Goal: Task Accomplishment & Management: Use online tool/utility

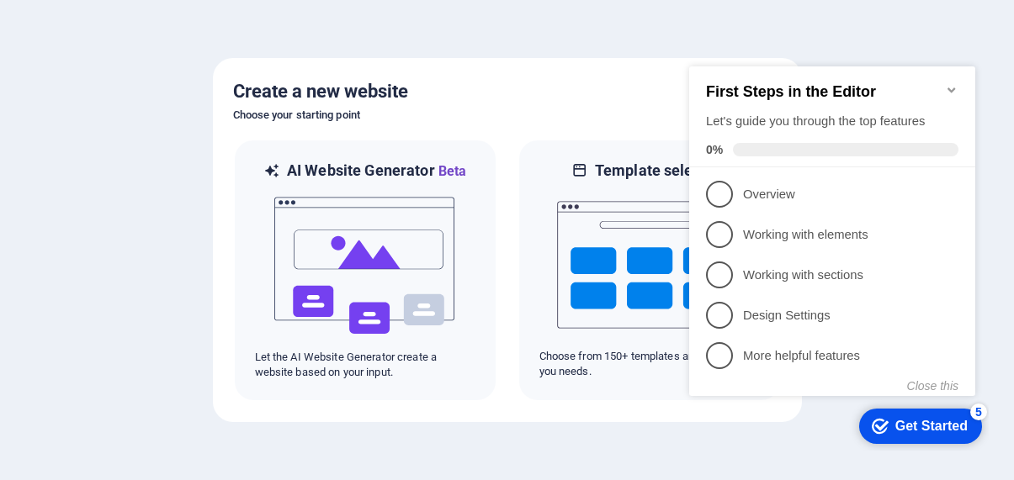
click at [481, 432] on div at bounding box center [507, 240] width 1014 height 480
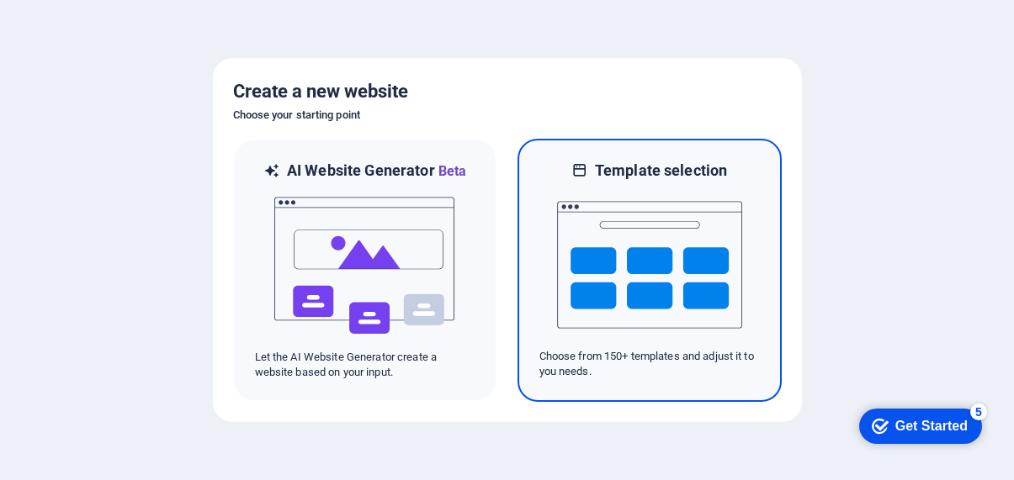
click at [672, 273] on img at bounding box center [649, 265] width 185 height 168
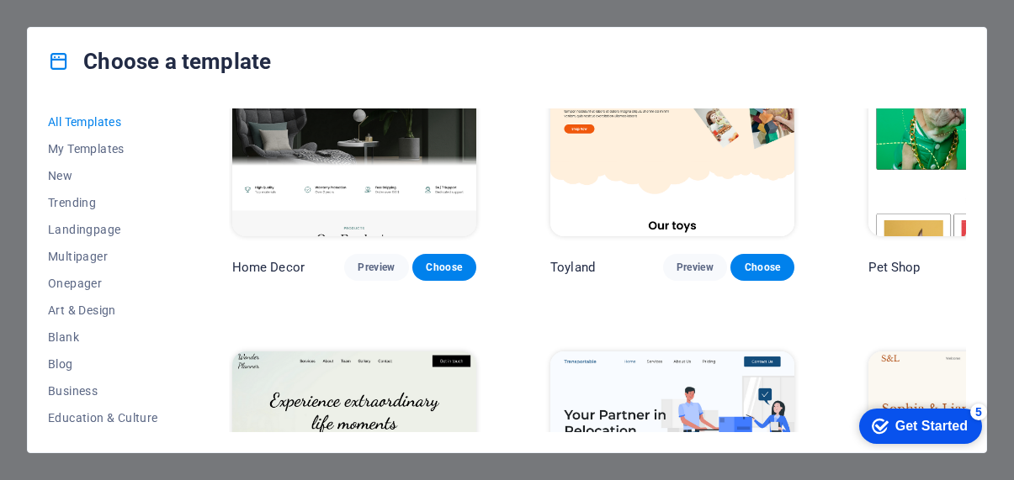
scroll to position [833, 0]
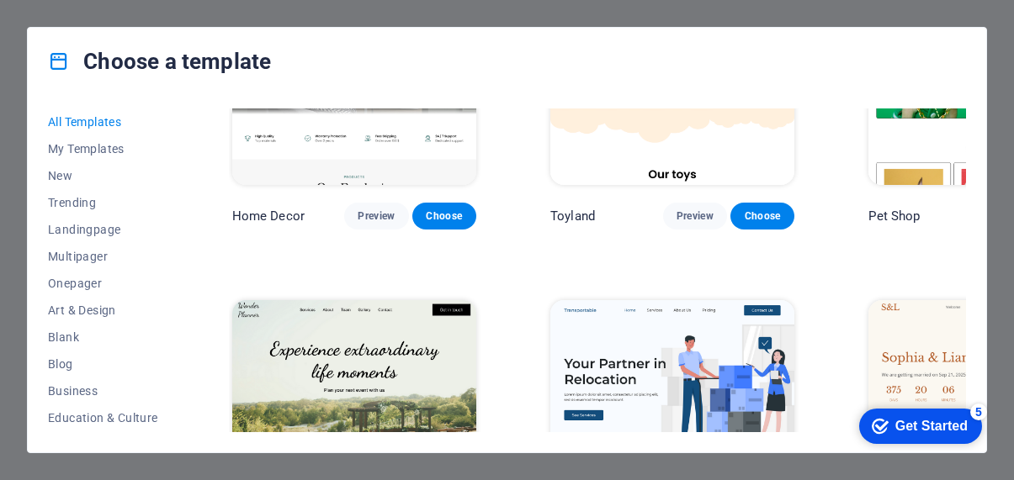
click at [640, 300] on img at bounding box center [672, 413] width 244 height 226
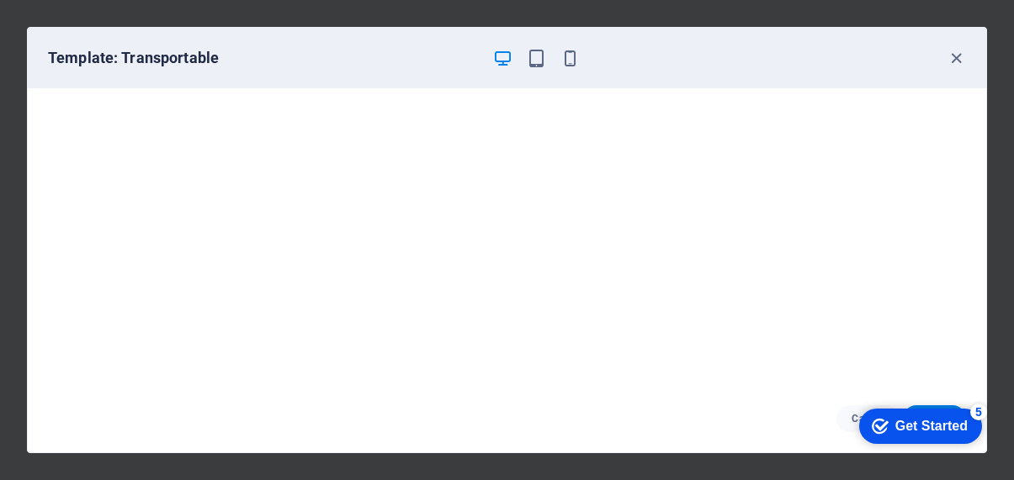
click at [924, 426] on div "Get Started" at bounding box center [931, 426] width 72 height 15
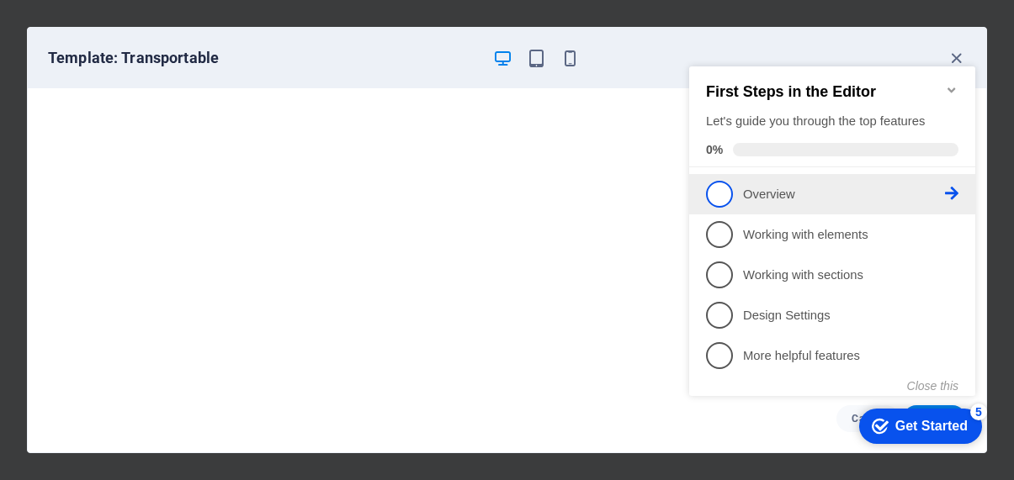
click at [716, 189] on span "1" at bounding box center [719, 194] width 27 height 27
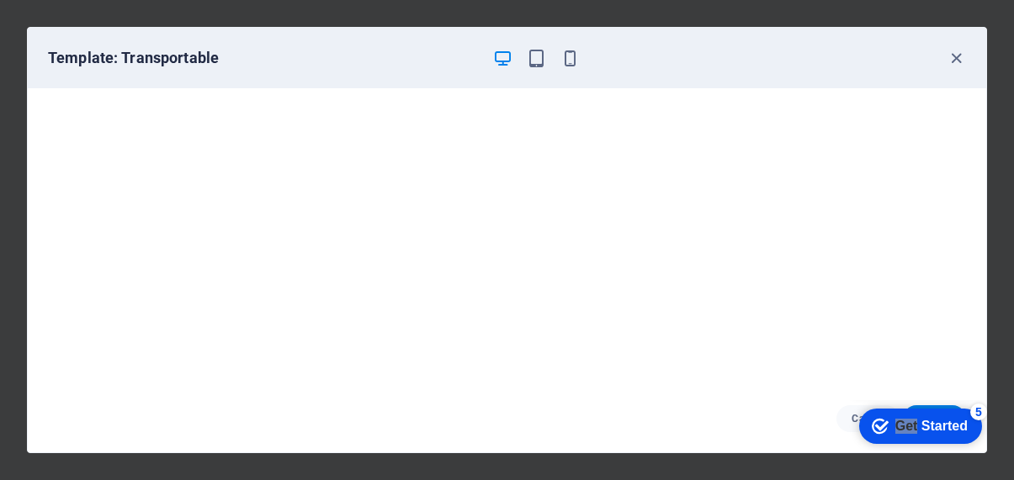
click div "checkmark Get Started 5 First Steps in the Editor Let's guide you through the t…"
click at [919, 424] on div "Get Started" at bounding box center [931, 426] width 72 height 15
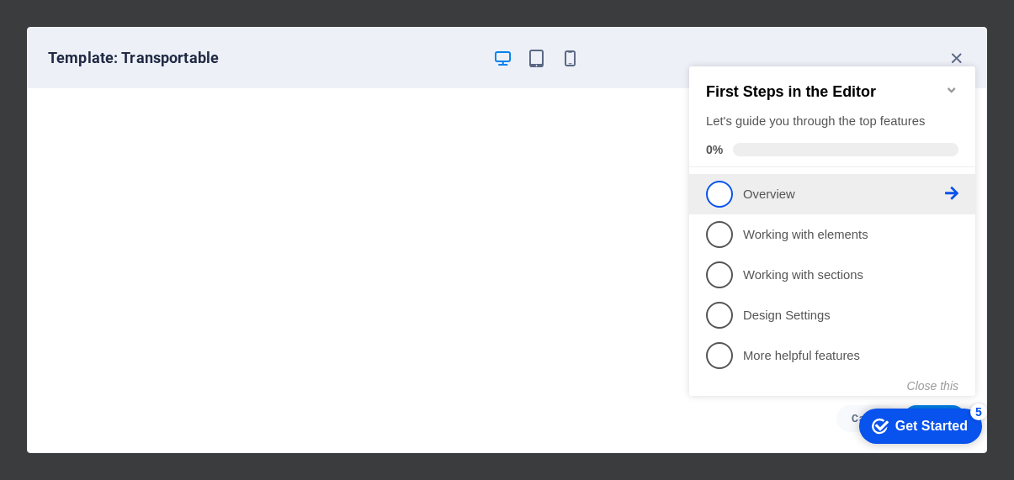
click at [843, 200] on p "Overview - incomplete" at bounding box center [844, 195] width 202 height 18
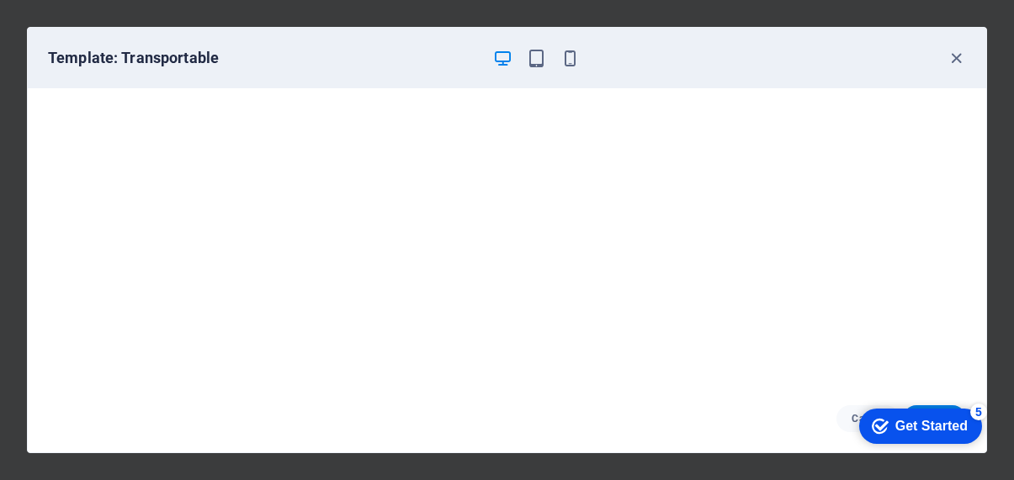
click at [905, 424] on div "Get Started" at bounding box center [931, 426] width 72 height 15
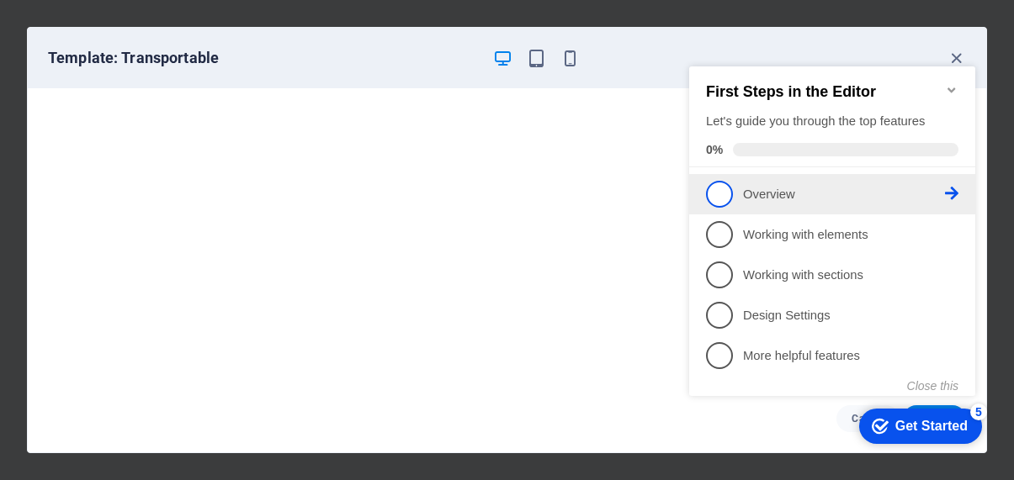
click at [957, 190] on icon at bounding box center [951, 193] width 13 height 13
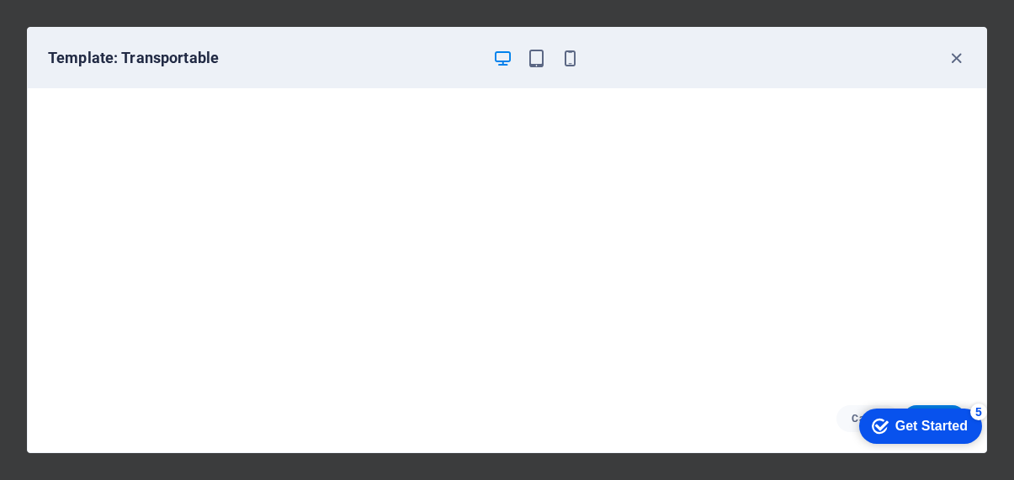
click at [883, 415] on div "checkmark Get Started 5" at bounding box center [920, 426] width 123 height 35
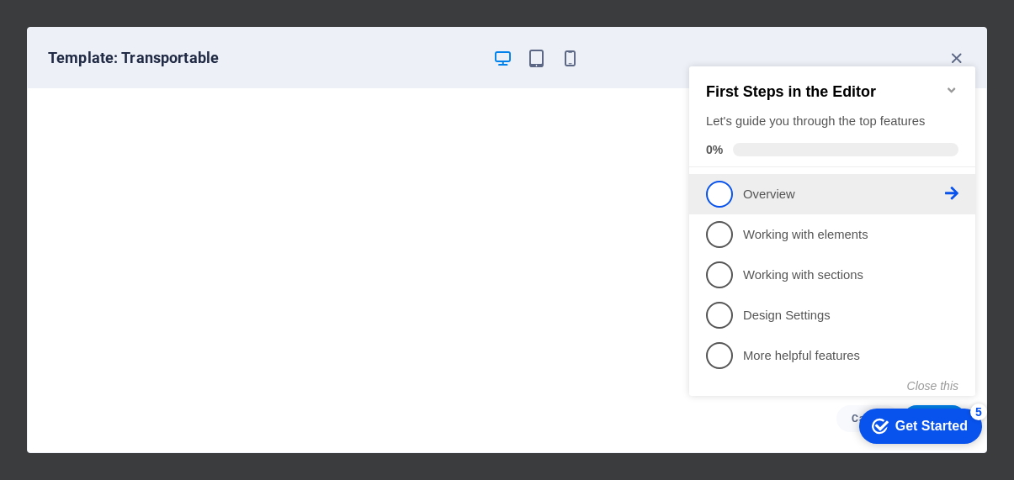
click at [752, 189] on p "Overview - incomplete" at bounding box center [844, 195] width 202 height 18
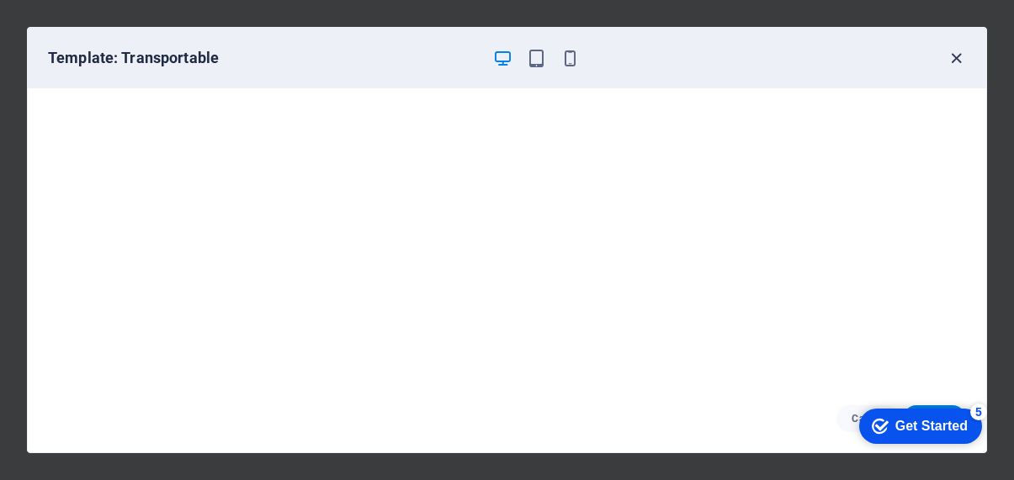
click at [955, 63] on icon "button" at bounding box center [956, 58] width 19 height 19
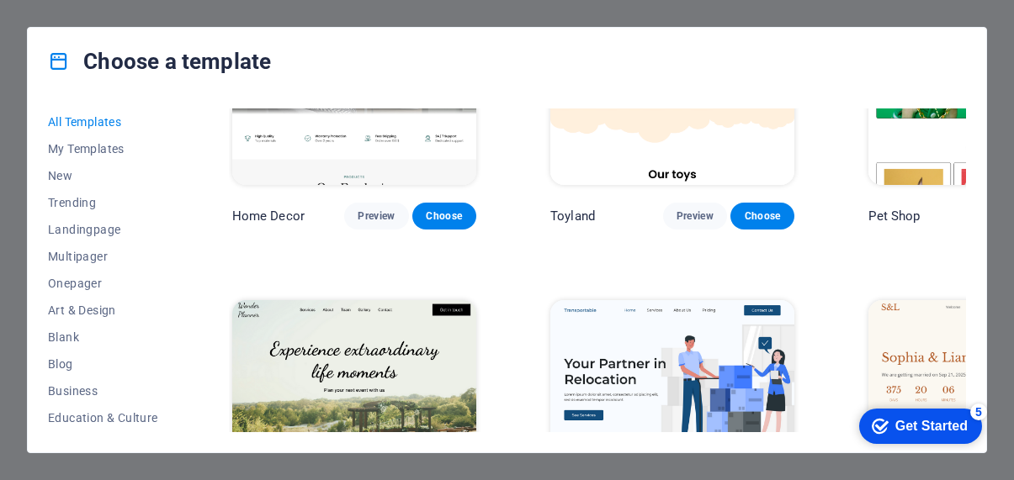
click at [955, 63] on icon "button" at bounding box center [956, 58] width 19 height 19
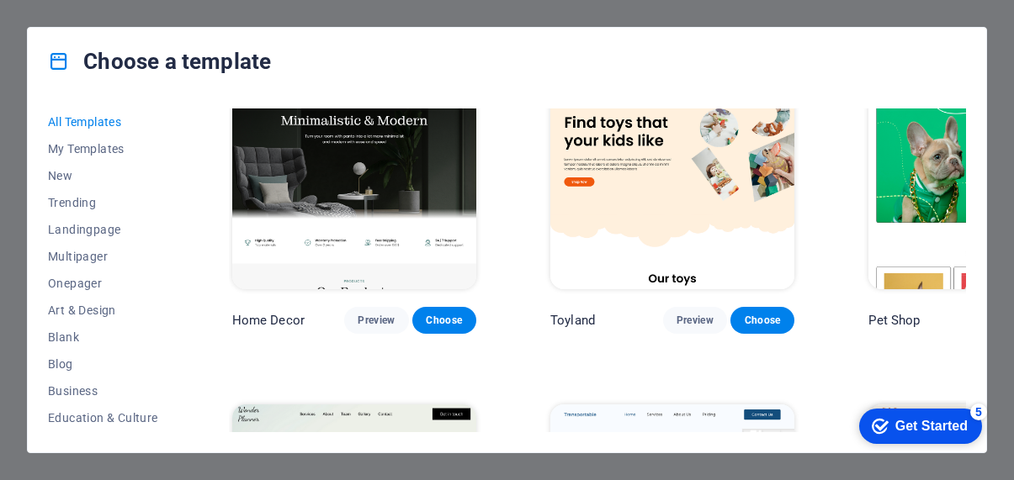
scroll to position [937, 0]
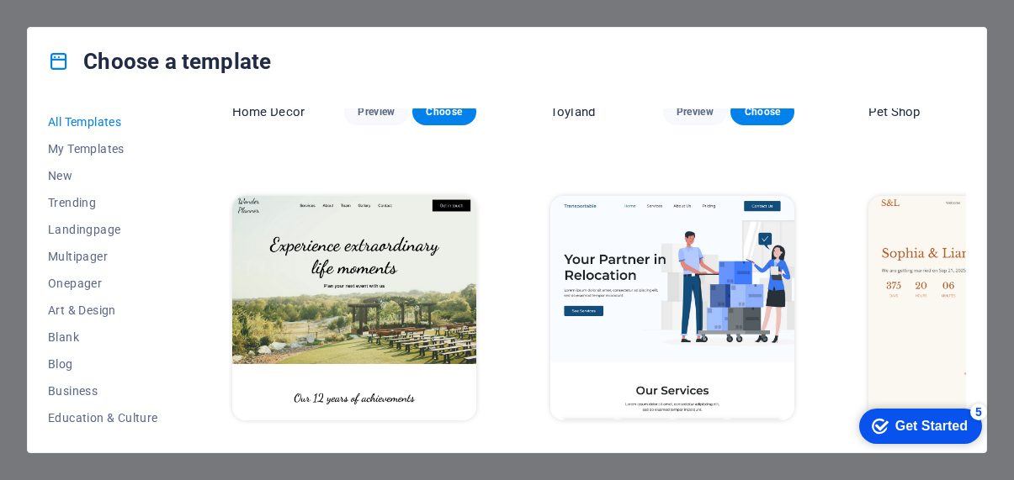
click at [730, 438] on button "Choose" at bounding box center [762, 451] width 64 height 27
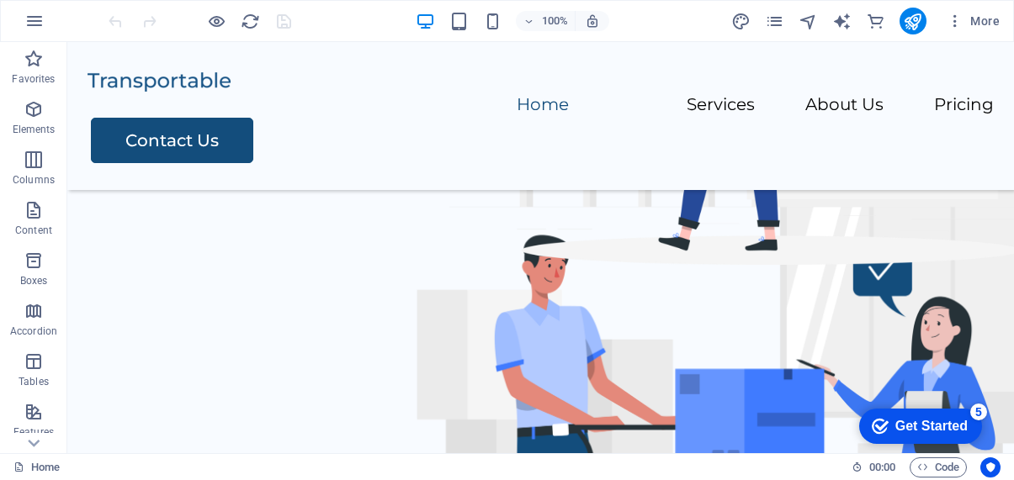
scroll to position [119, 0]
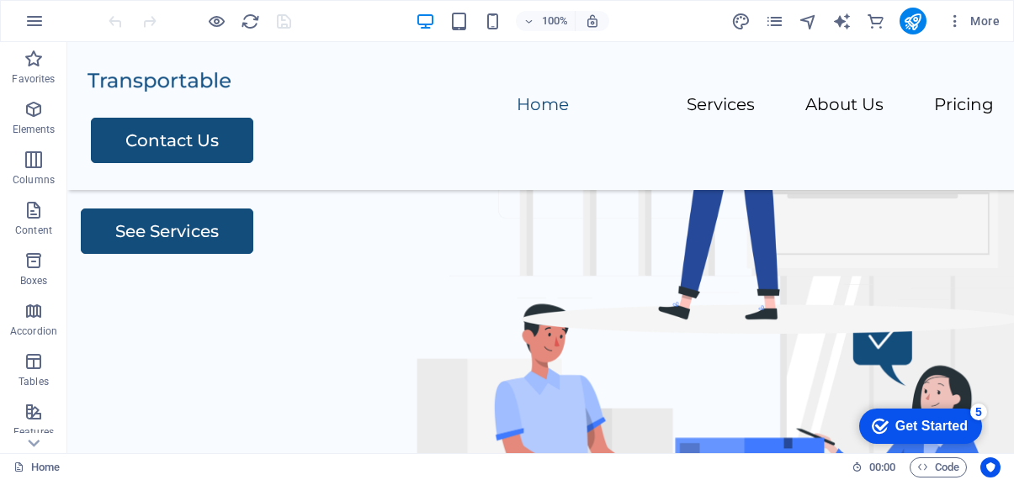
click at [919, 416] on div "checkmark Get Started 5" at bounding box center [920, 426] width 123 height 35
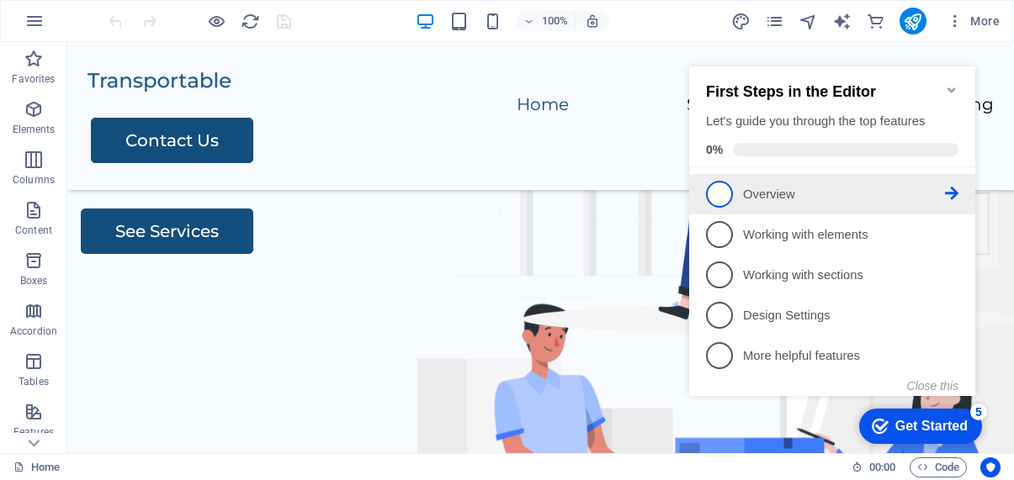
click at [788, 203] on link "1 Overview - incomplete" at bounding box center [832, 194] width 252 height 27
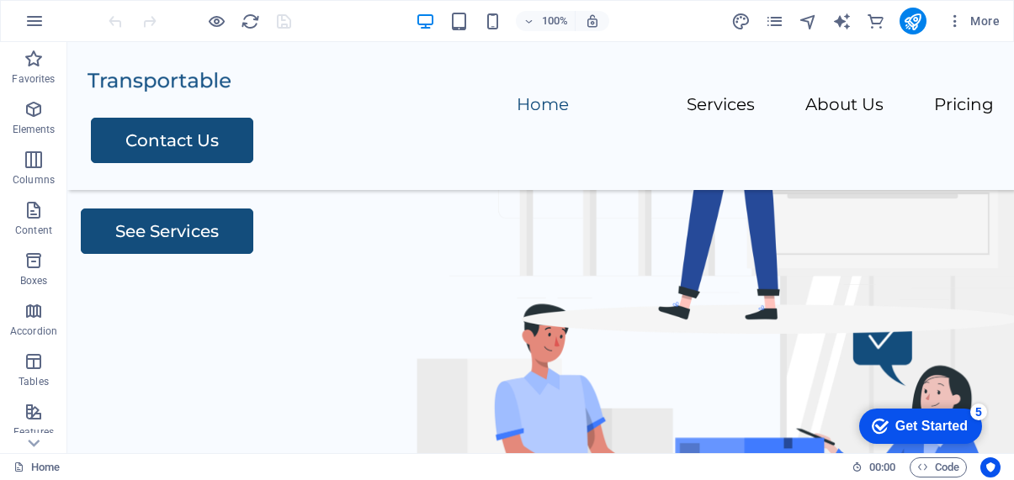
scroll to position [0, 0]
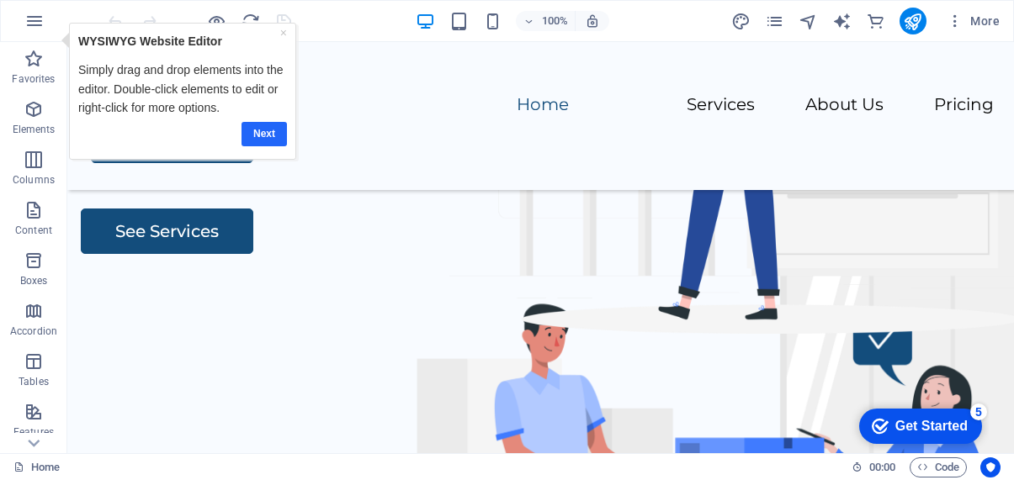
click at [263, 134] on link "Next" at bounding box center [264, 134] width 45 height 24
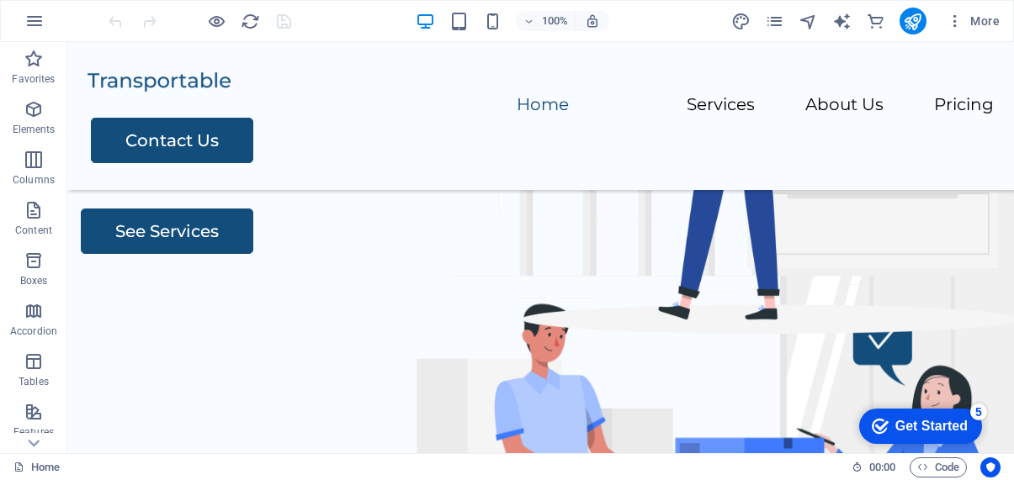
click at [945, 433] on div "Get Started" at bounding box center [931, 426] width 72 height 15
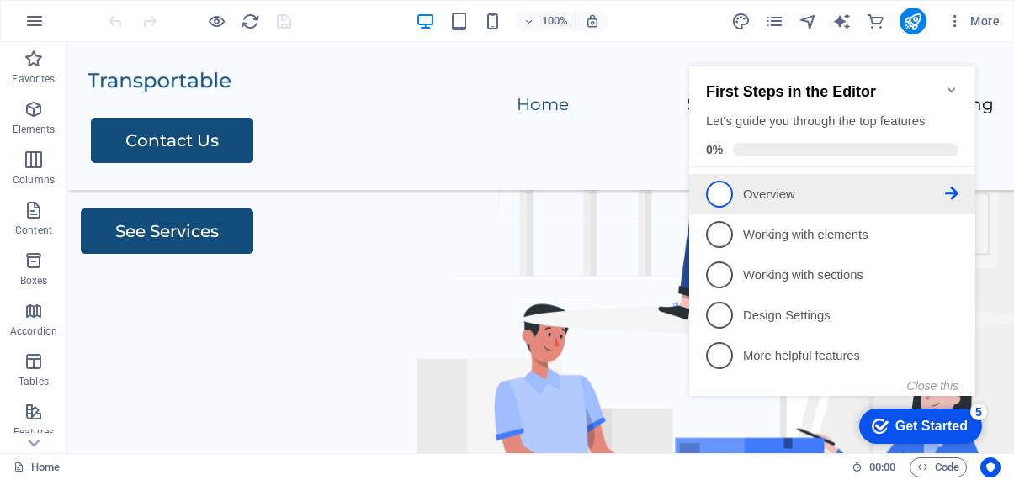
click at [818, 202] on link "1 Overview - incomplete" at bounding box center [832, 194] width 252 height 27
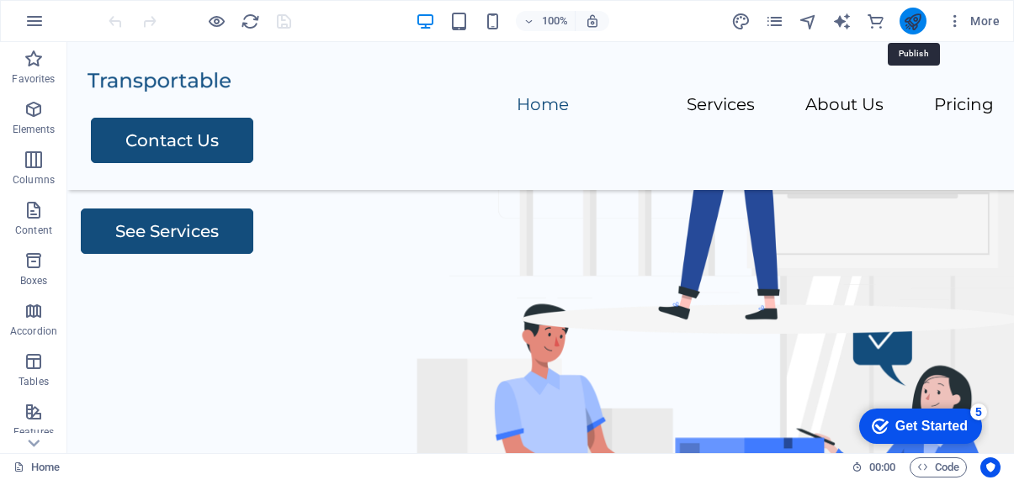
click at [910, 19] on icon "publish" at bounding box center [912, 21] width 19 height 19
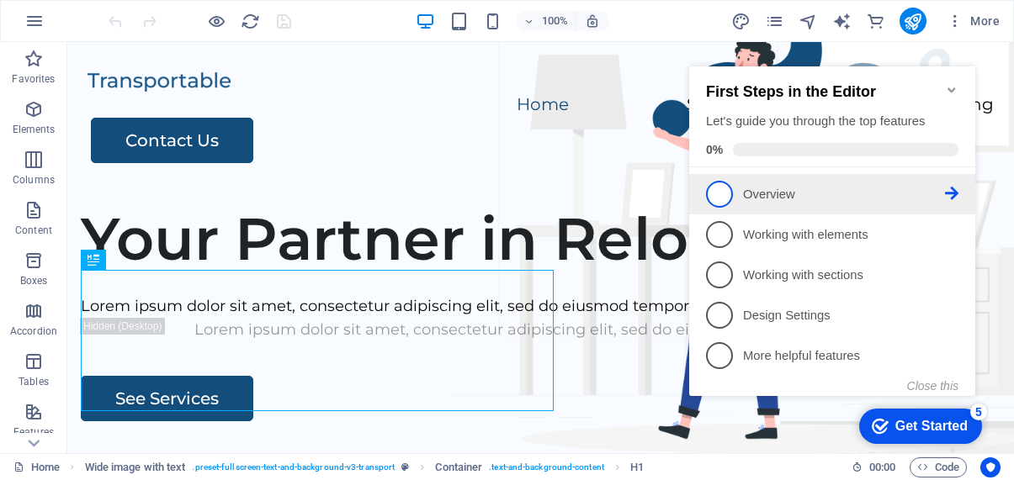
click at [772, 187] on p "Overview - incomplete" at bounding box center [844, 195] width 202 height 18
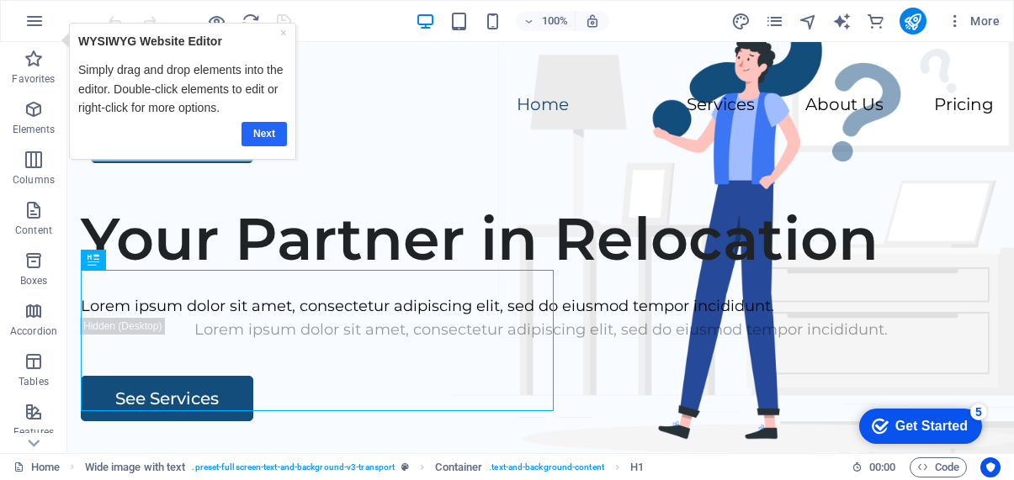
click at [258, 133] on link "Next" at bounding box center [264, 134] width 45 height 24
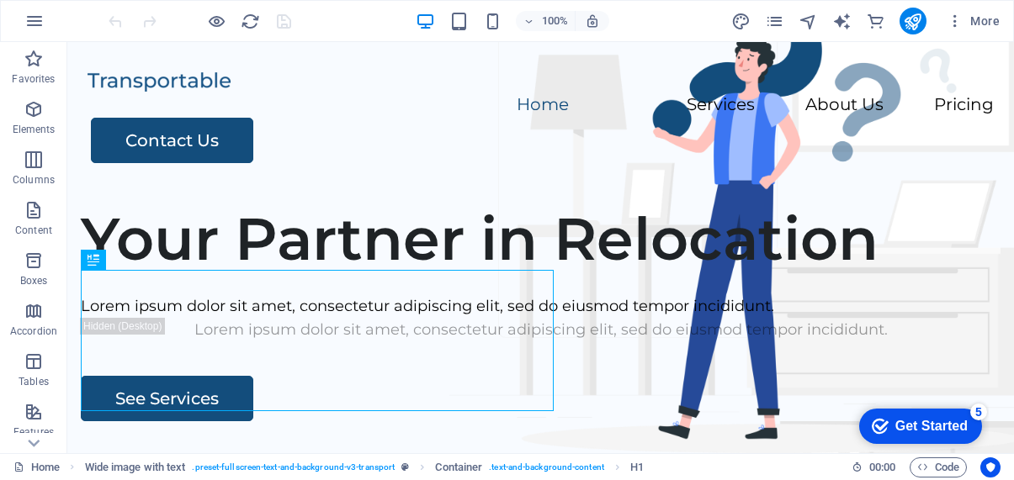
drag, startPoint x: 921, startPoint y: 425, endPoint x: 1084, endPoint y: 676, distance: 299.2
click at [921, 424] on div "Get Started" at bounding box center [931, 426] width 72 height 15
click at [968, 434] on div "Get Started" at bounding box center [931, 426] width 72 height 15
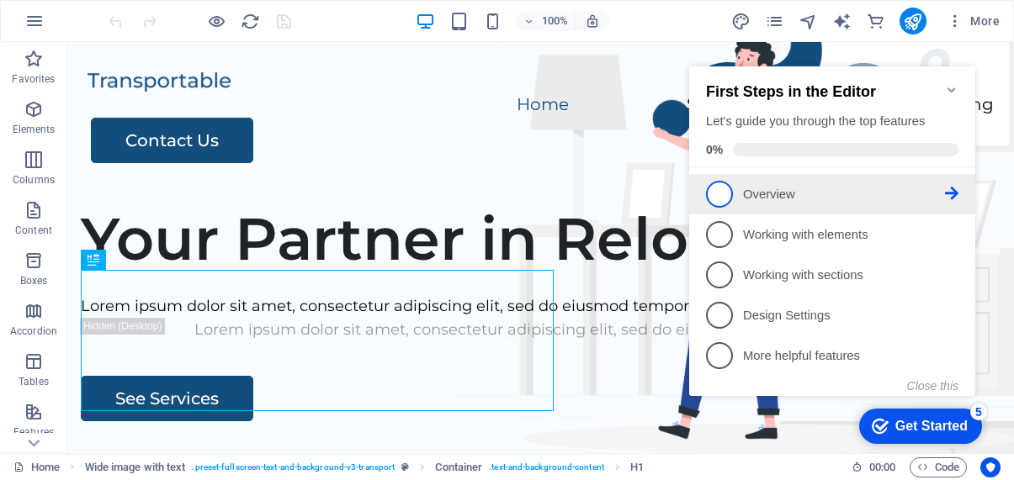
click at [953, 194] on icon at bounding box center [951, 193] width 13 height 13
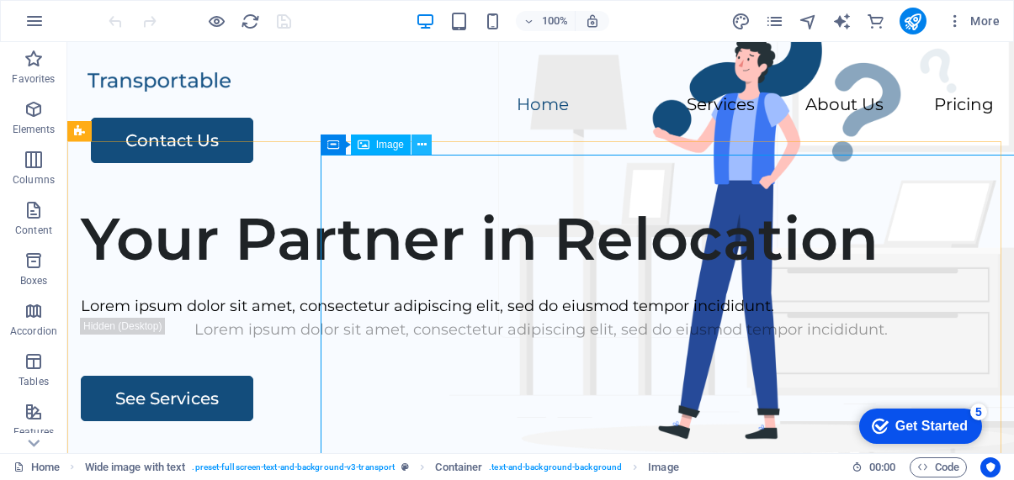
click at [419, 146] on icon at bounding box center [421, 145] width 9 height 18
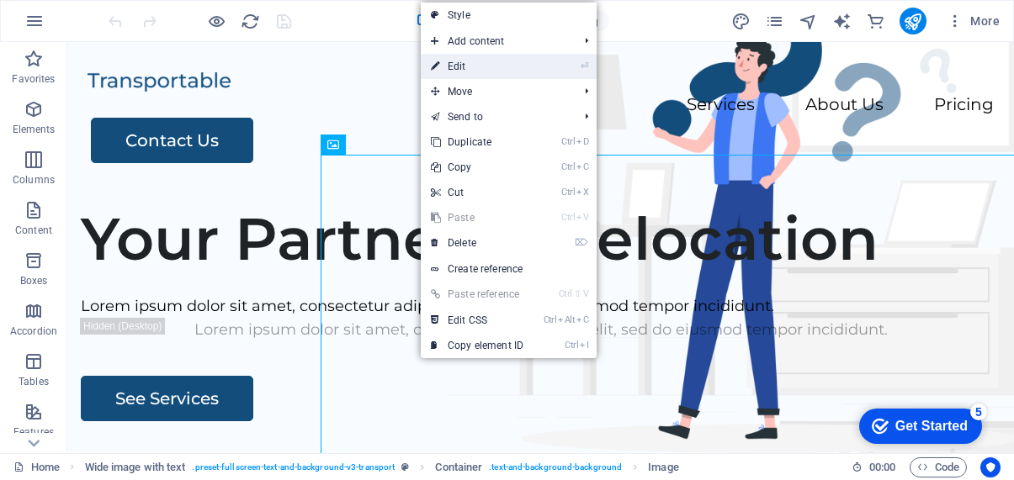
click at [458, 69] on link "⏎ Edit" at bounding box center [477, 66] width 113 height 25
select select "px"
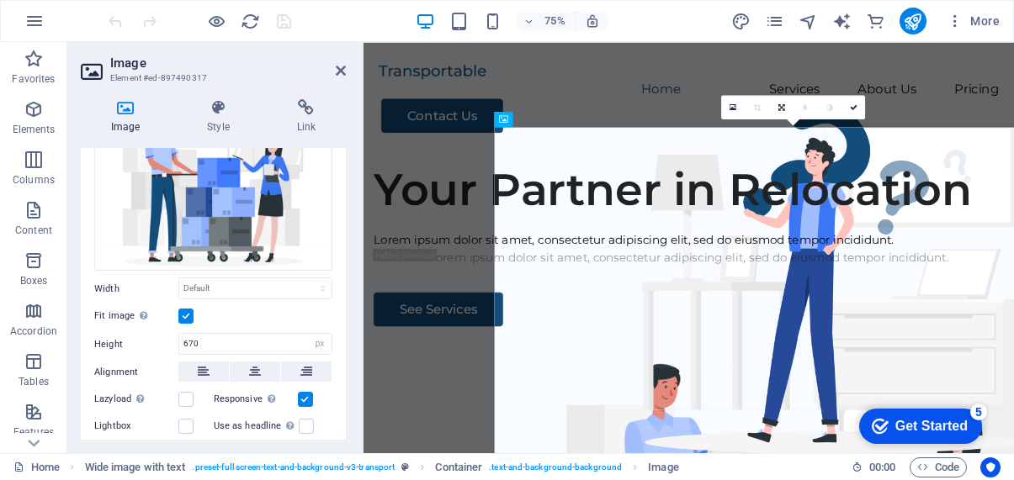
scroll to position [93, 0]
click at [213, 101] on icon at bounding box center [218, 107] width 82 height 17
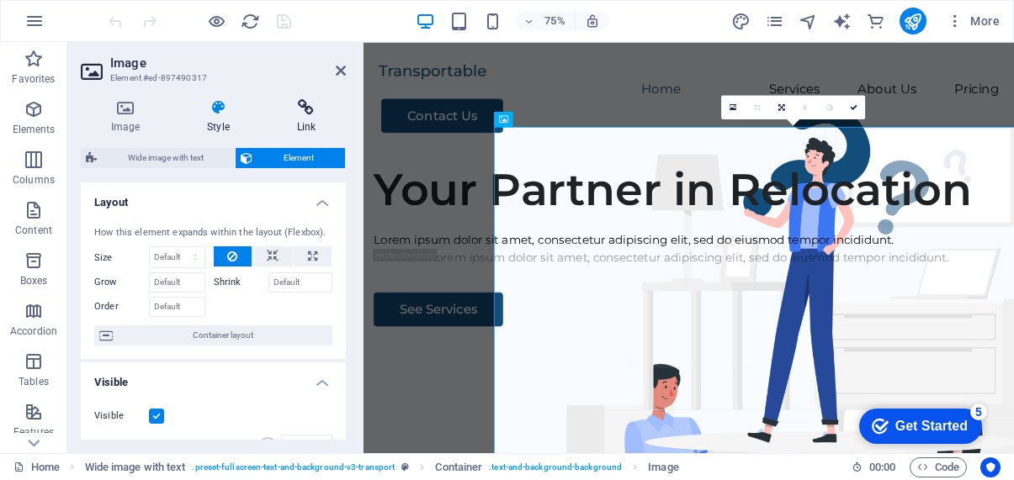
click at [300, 115] on icon at bounding box center [306, 107] width 79 height 17
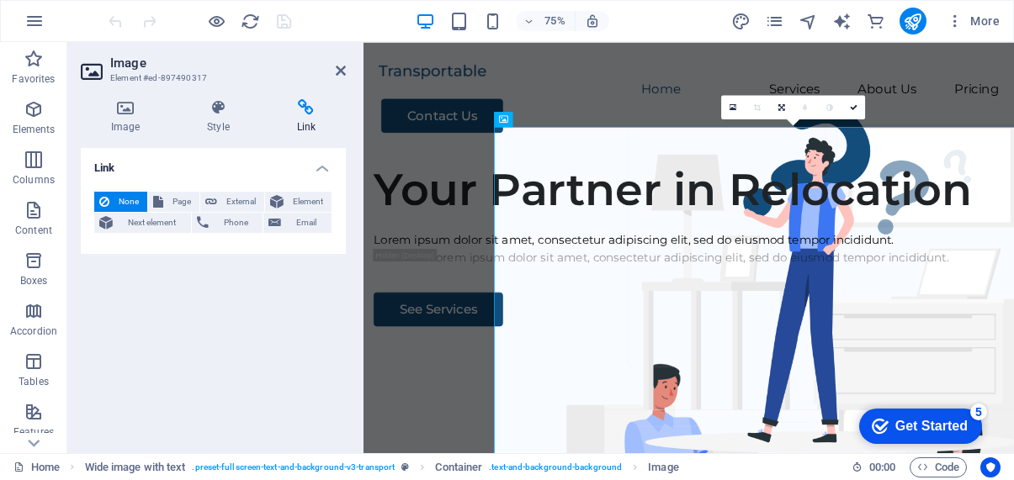
click at [300, 104] on icon at bounding box center [306, 107] width 79 height 17
click at [240, 197] on span "External" at bounding box center [240, 202] width 37 height 20
select select "blank"
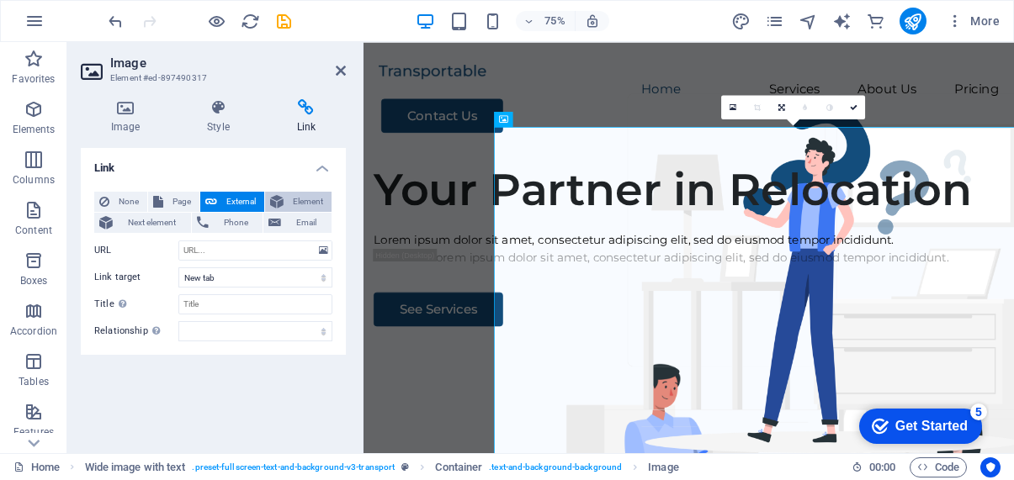
click at [293, 199] on span "Element" at bounding box center [308, 202] width 38 height 20
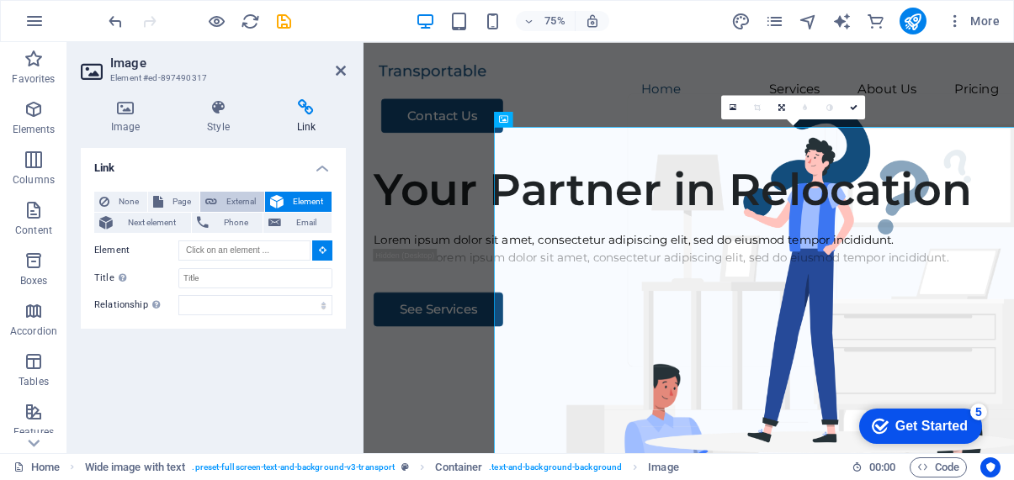
click at [238, 197] on span "External" at bounding box center [240, 202] width 37 height 20
select select "blank"
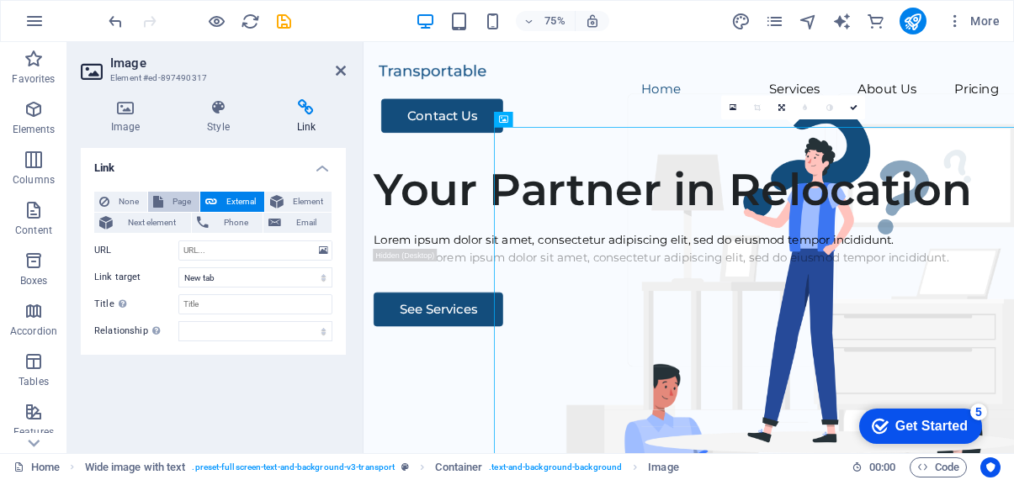
click at [169, 204] on span "Page" at bounding box center [181, 202] width 26 height 20
select select
click at [217, 109] on icon at bounding box center [218, 107] width 82 height 17
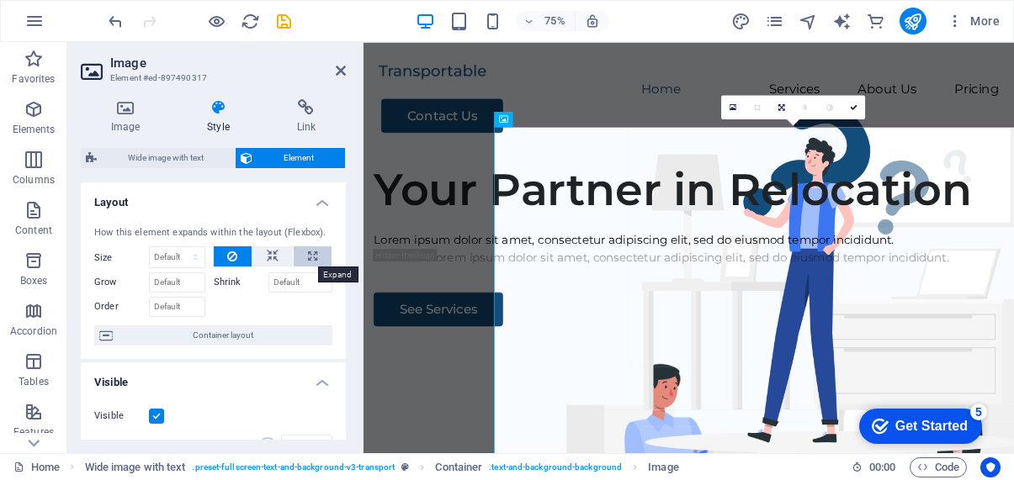
click at [314, 253] on icon at bounding box center [312, 257] width 9 height 20
type input "100"
select select "%"
click at [346, 246] on div "Image Style Link Image Drag files here, click to choose files or select files f…" at bounding box center [213, 270] width 292 height 368
drag, startPoint x: 346, startPoint y: 246, endPoint x: 348, endPoint y: 266, distance: 20.3
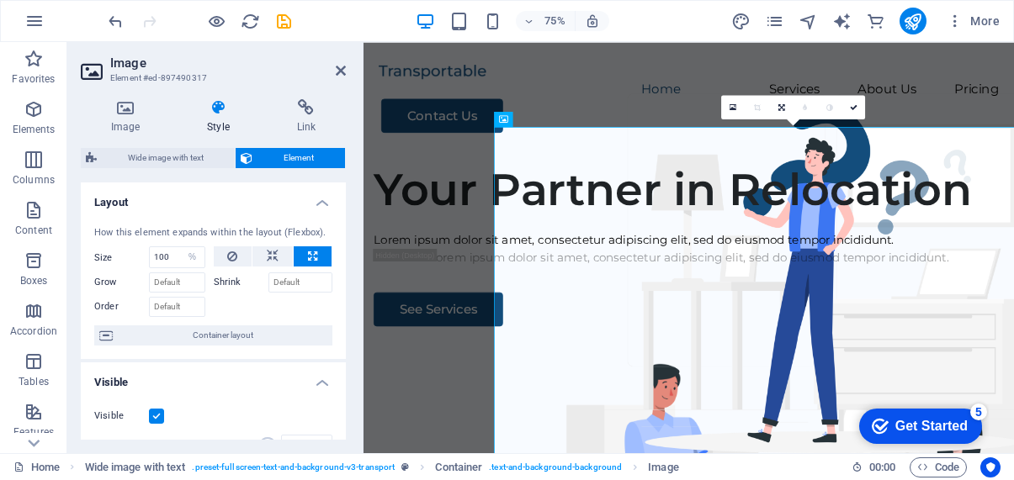
click at [346, 246] on div "Image Style Link Image Drag files here, click to choose files or select files f…" at bounding box center [213, 270] width 292 height 368
drag, startPoint x: 341, startPoint y: 232, endPoint x: 345, endPoint y: 244, distance: 12.5
click at [345, 244] on div "Layout How this element expands within the layout (Flexbox). Size 100 Default a…" at bounding box center [213, 311] width 265 height 257
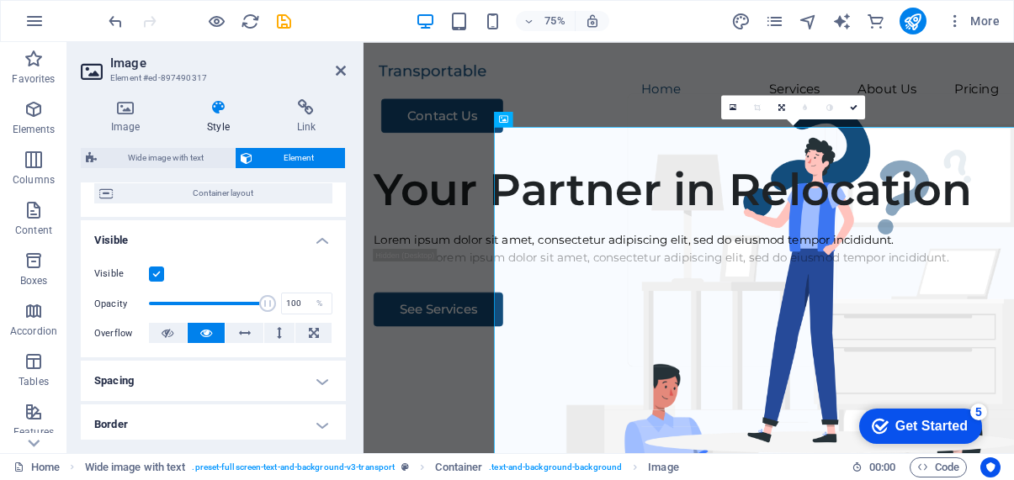
scroll to position [0, 0]
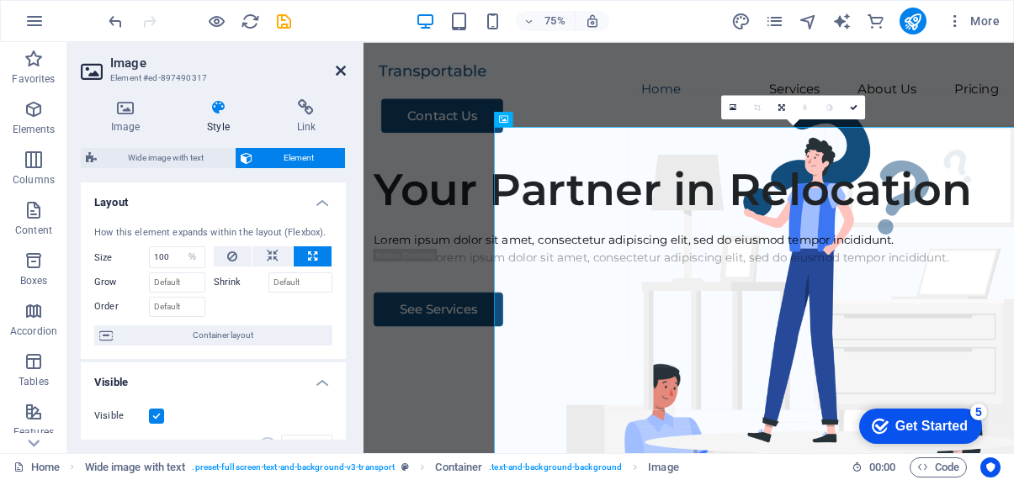
click at [342, 73] on icon at bounding box center [341, 70] width 10 height 13
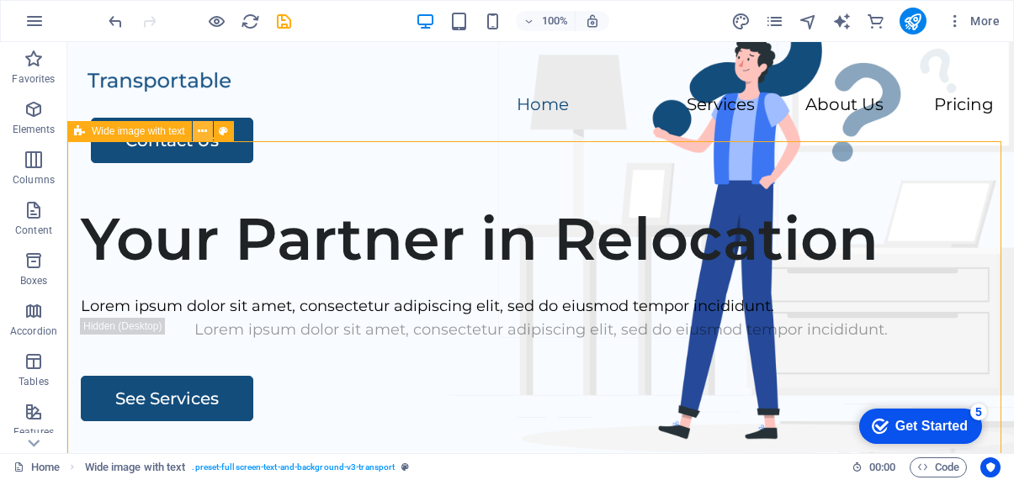
click at [206, 130] on icon at bounding box center [202, 132] width 9 height 18
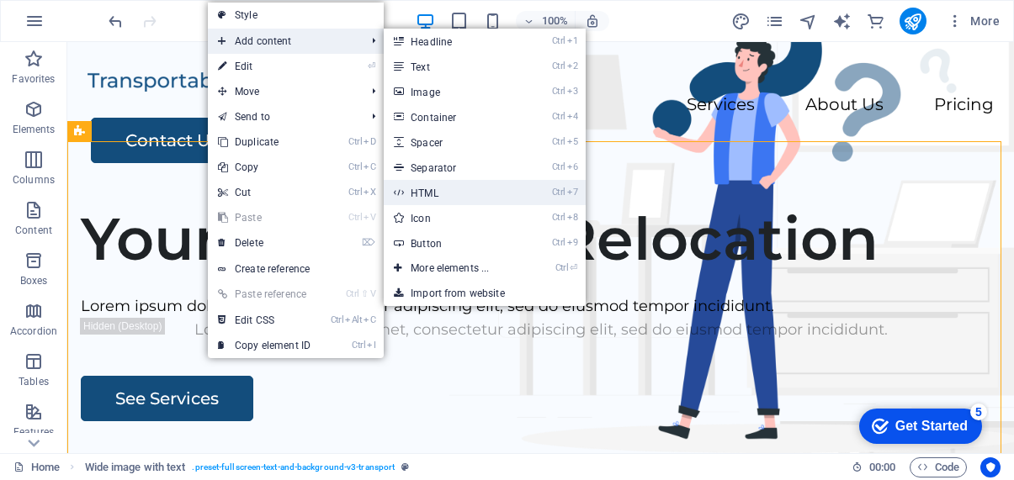
click at [427, 182] on link "Ctrl 7 HTML" at bounding box center [453, 192] width 139 height 25
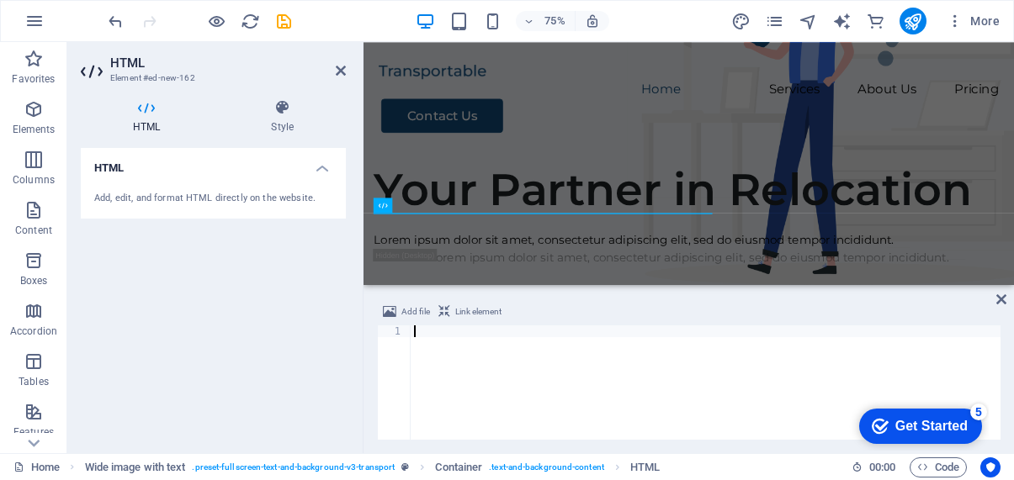
click at [436, 357] on div at bounding box center [706, 395] width 590 height 138
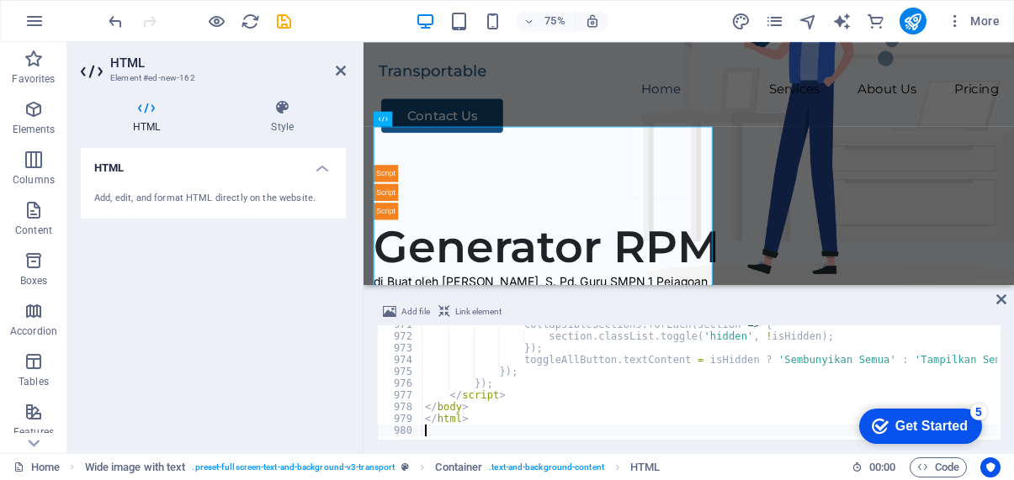
scroll to position [11434, 0]
click at [998, 302] on icon at bounding box center [1001, 299] width 10 height 13
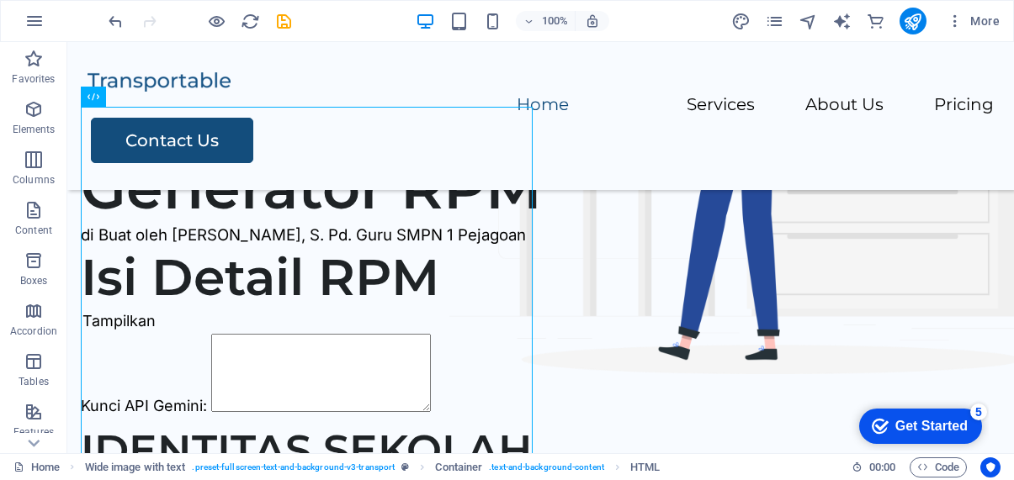
scroll to position [0, 0]
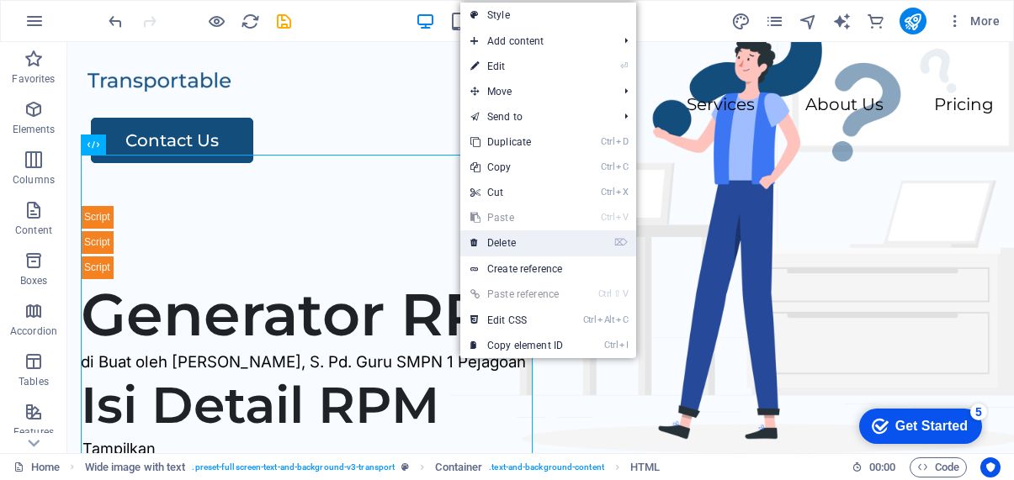
click at [500, 241] on link "⌦ Delete" at bounding box center [516, 243] width 113 height 25
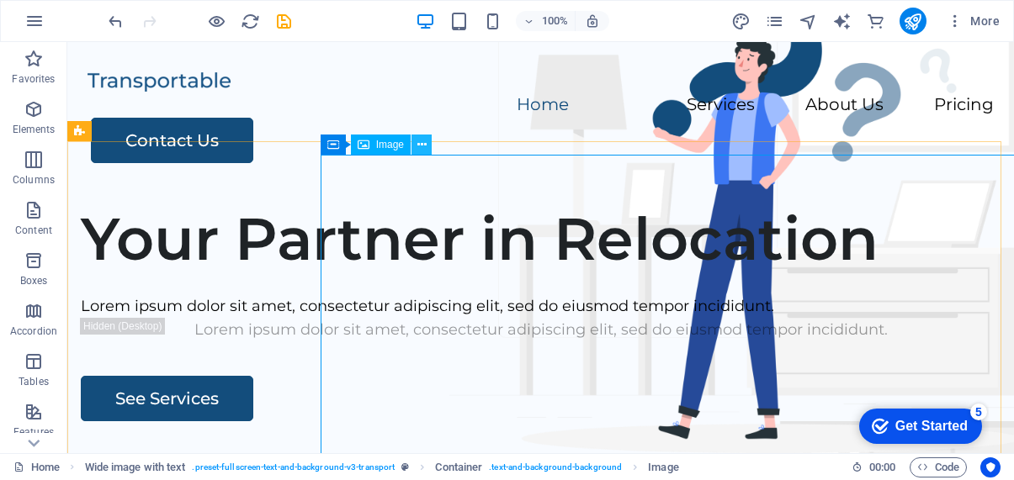
click at [419, 147] on icon at bounding box center [421, 145] width 9 height 18
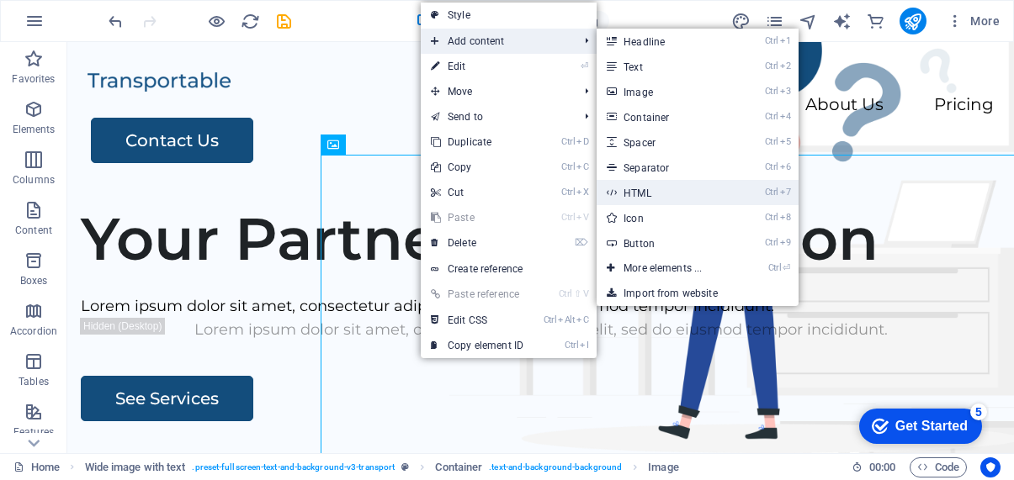
click at [645, 191] on link "Ctrl 7 HTML" at bounding box center [666, 192] width 139 height 25
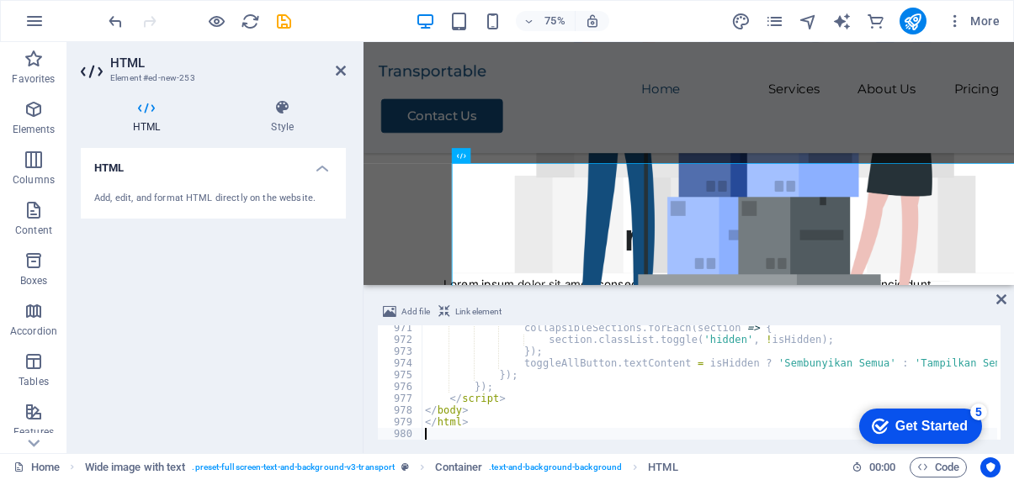
scroll to position [11434, 0]
click at [1001, 300] on icon at bounding box center [1001, 299] width 10 height 13
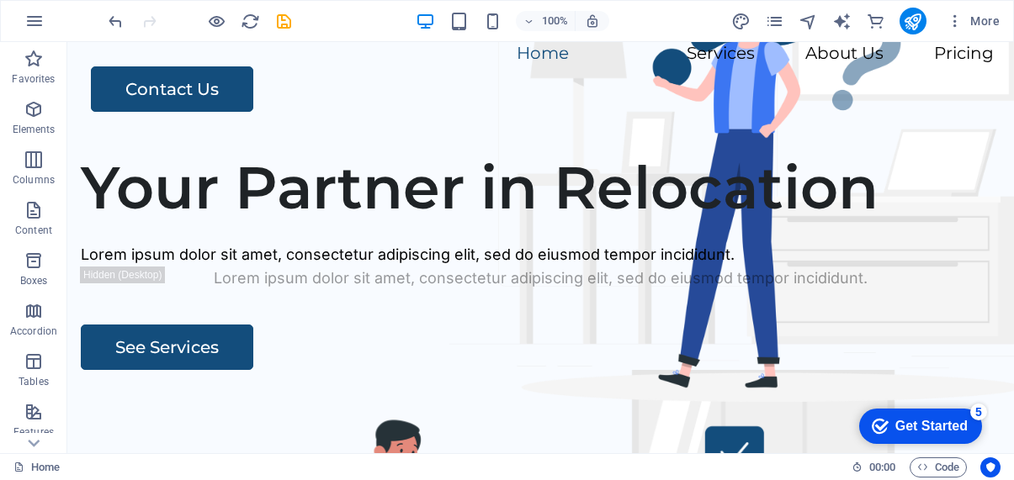
scroll to position [0, 0]
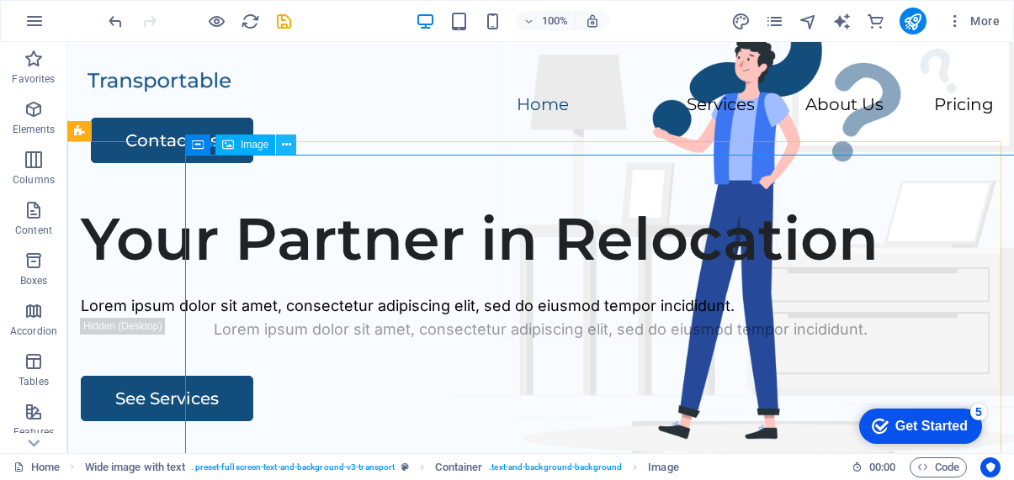
click at [284, 144] on icon at bounding box center [286, 145] width 9 height 18
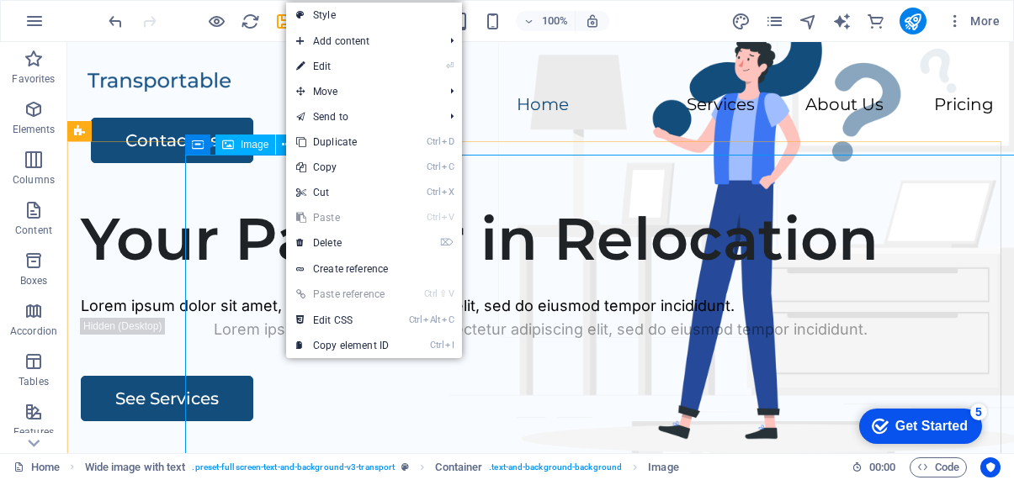
click at [240, 142] on div "Image" at bounding box center [245, 145] width 60 height 20
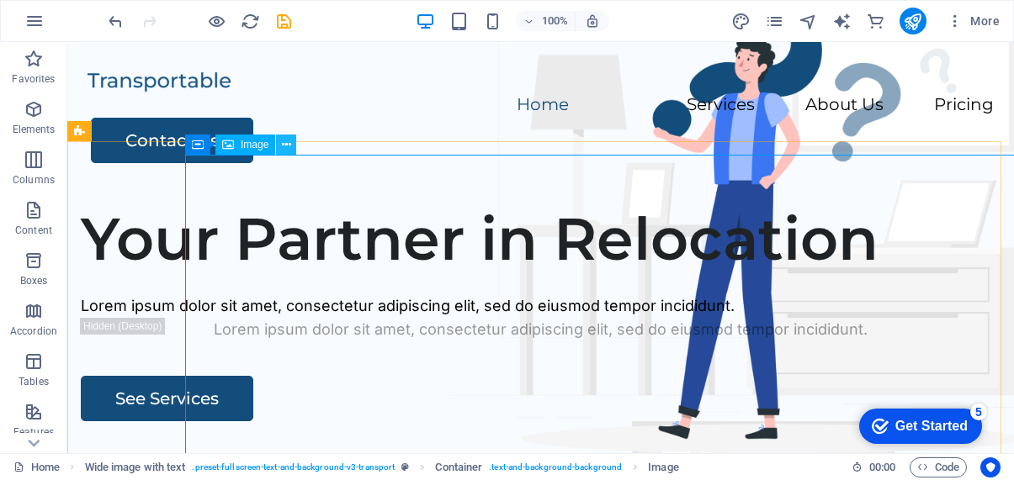
click at [284, 141] on icon at bounding box center [286, 145] width 9 height 18
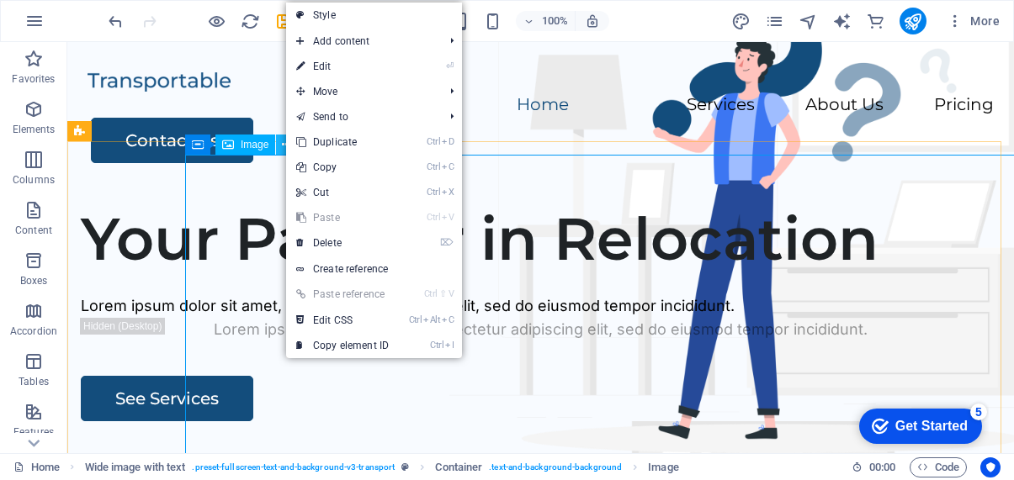
click at [284, 141] on icon at bounding box center [286, 145] width 9 height 18
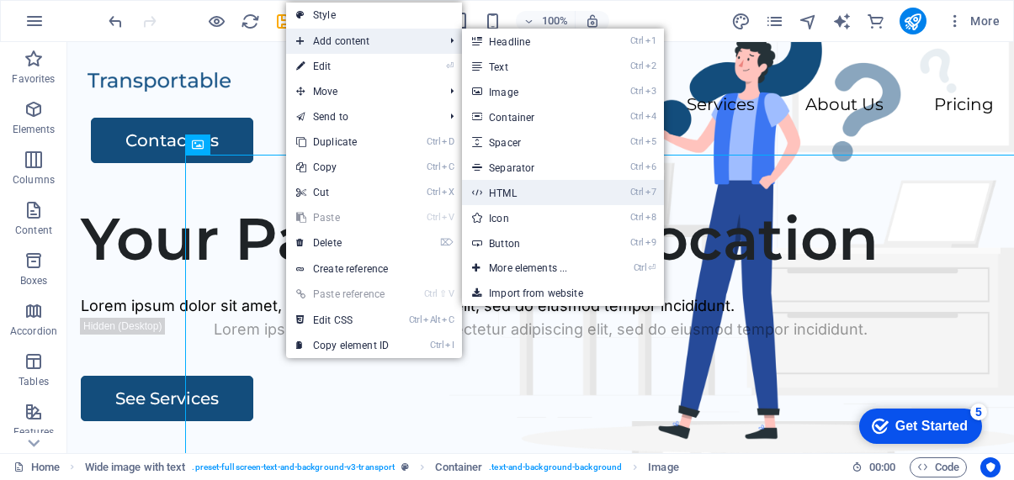
click at [507, 186] on link "Ctrl 7 HTML" at bounding box center [531, 192] width 139 height 25
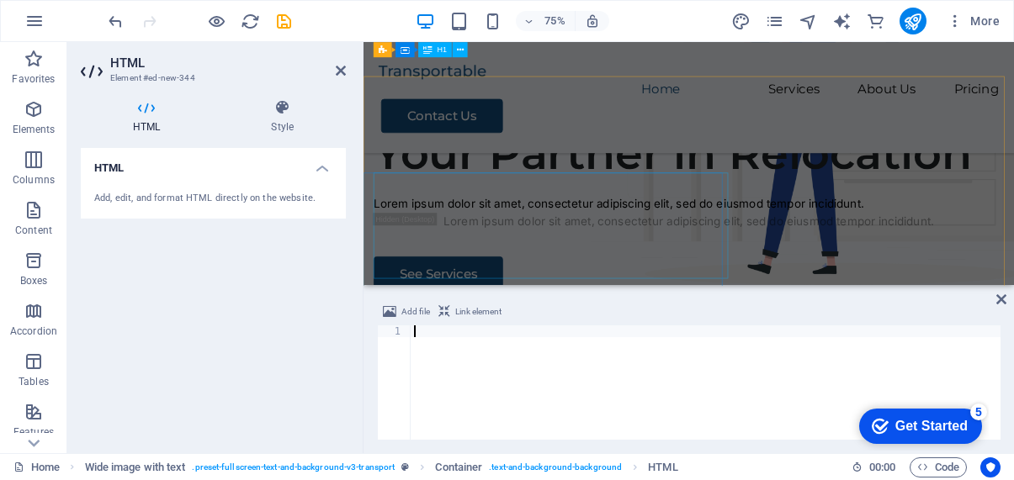
scroll to position [515, 0]
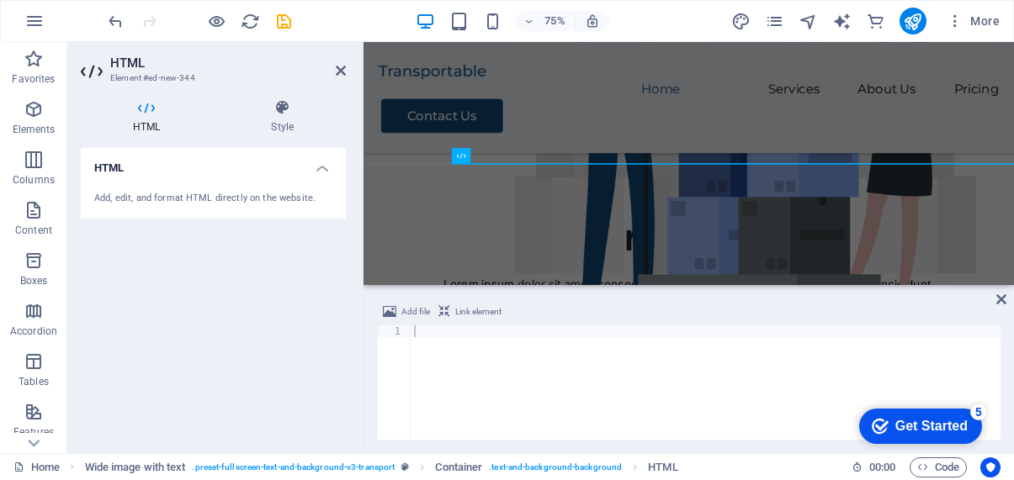
click at [473, 310] on span "Link element" at bounding box center [478, 312] width 46 height 20
click at [414, 306] on span "Add file" at bounding box center [415, 312] width 29 height 20
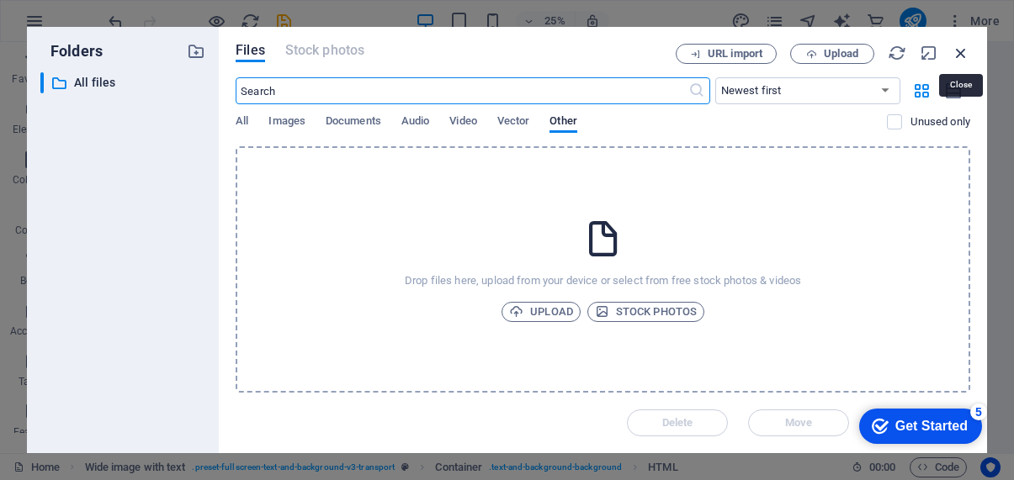
click at [954, 54] on icon "button" at bounding box center [961, 53] width 19 height 19
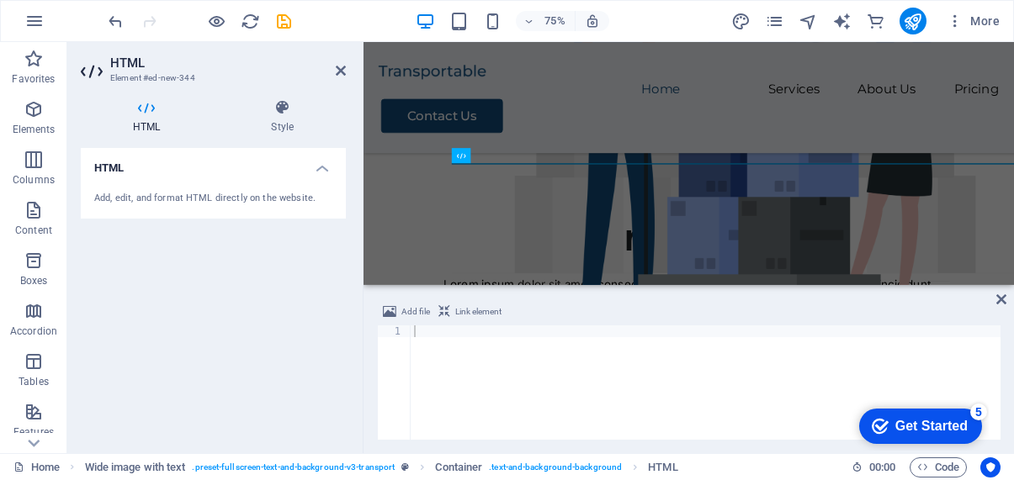
click at [440, 351] on div at bounding box center [706, 395] width 590 height 138
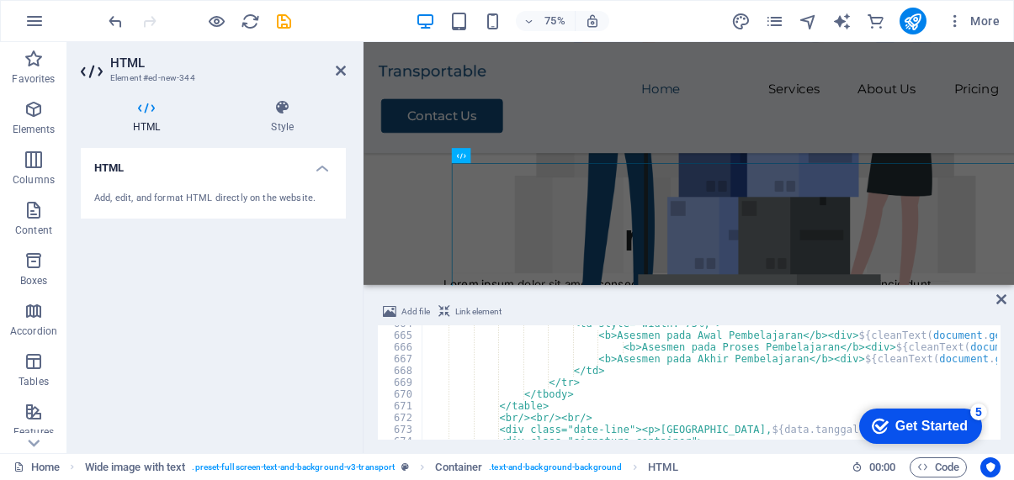
scroll to position [11434, 0]
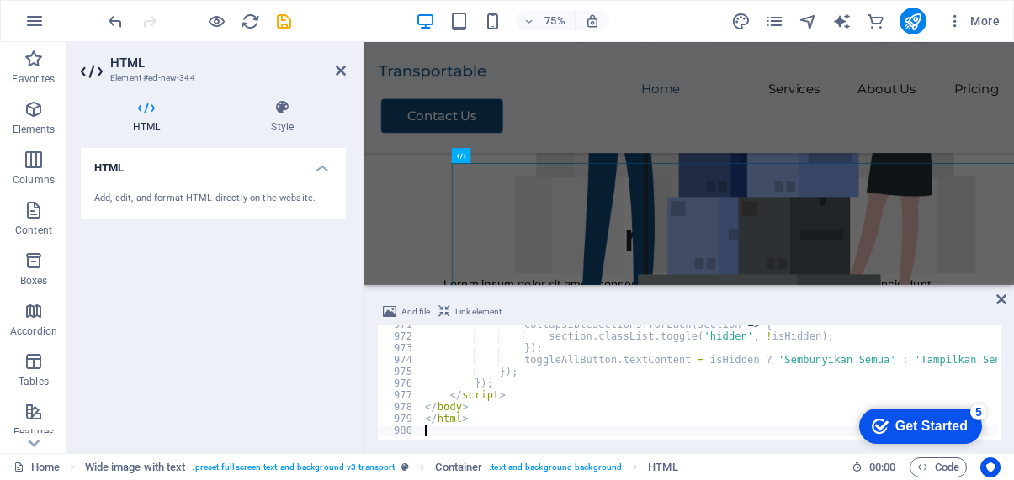
click at [159, 184] on div "Add, edit, and format HTML directly on the website." at bounding box center [213, 198] width 265 height 41
click at [118, 192] on div "Add, edit, and format HTML directly on the website." at bounding box center [213, 199] width 238 height 14
click at [148, 111] on icon at bounding box center [146, 107] width 131 height 17
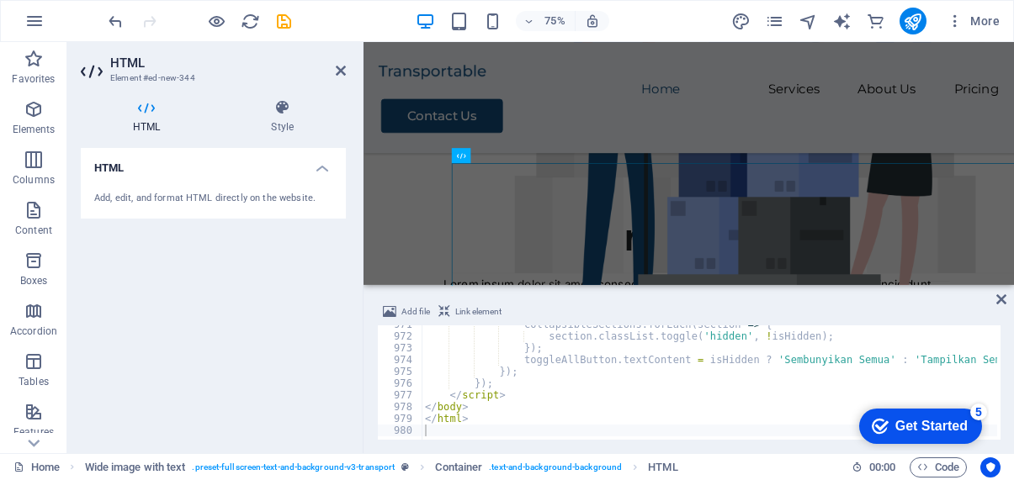
click at [148, 111] on icon at bounding box center [146, 107] width 131 height 17
click at [292, 115] on icon at bounding box center [282, 107] width 127 height 17
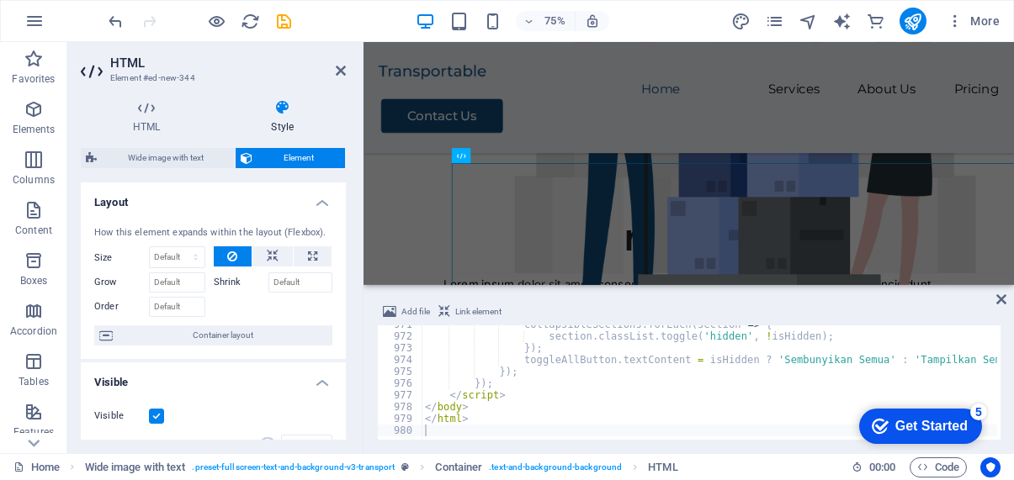
click at [292, 115] on icon at bounding box center [282, 107] width 127 height 17
click at [146, 121] on h4 "HTML" at bounding box center [150, 116] width 138 height 35
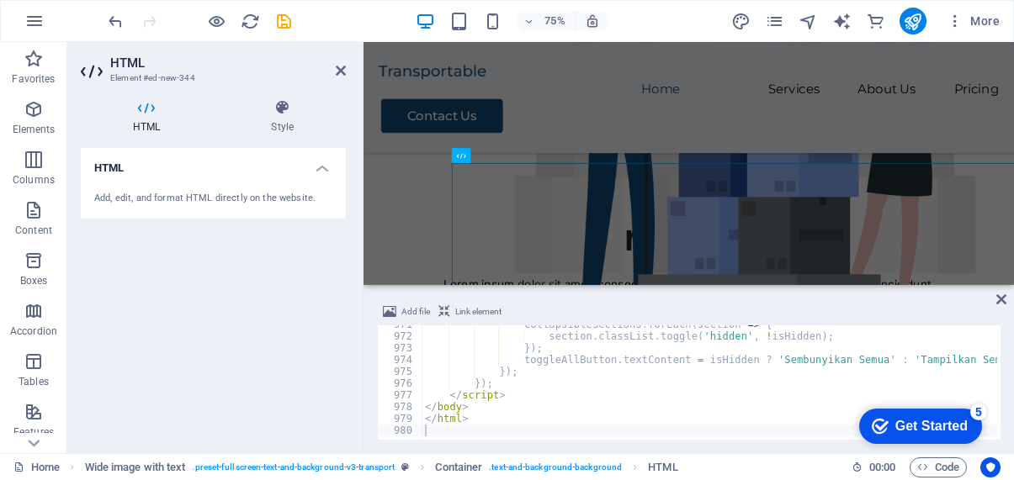
click at [143, 198] on div "Add, edit, and format HTML directly on the website." at bounding box center [213, 199] width 238 height 14
